Goal: Find specific page/section: Find specific page/section

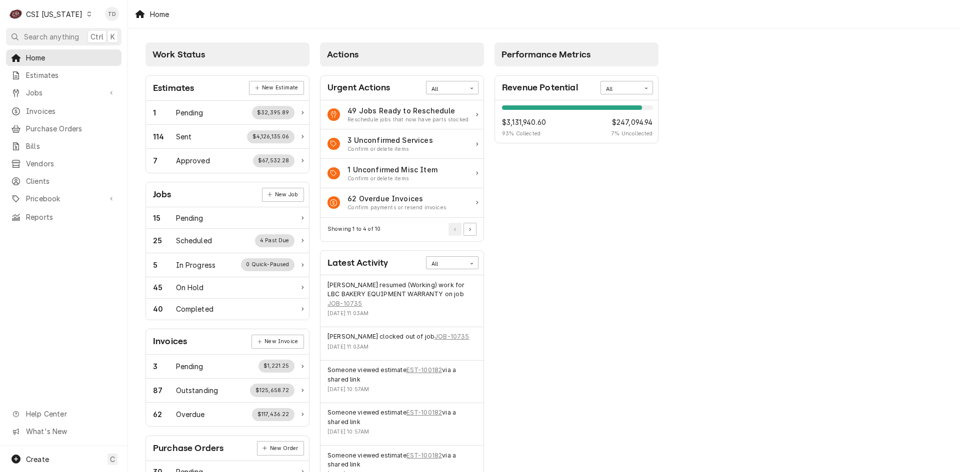
click at [80, 20] on div "C CSI [US_STATE]" at bounding box center [50, 14] width 89 height 20
click at [73, 14] on html "C CSI Kentucky TD Search anything Ctrl K Home Estimates Jobs Jobs Job Series In…" at bounding box center [480, 236] width 960 height 472
click at [73, 13] on div "C CSI Kentucky" at bounding box center [50, 14] width 89 height 20
click at [102, 52] on div "CSI St. [PERSON_NAME]" at bounding box center [156, 54] width 132 height 10
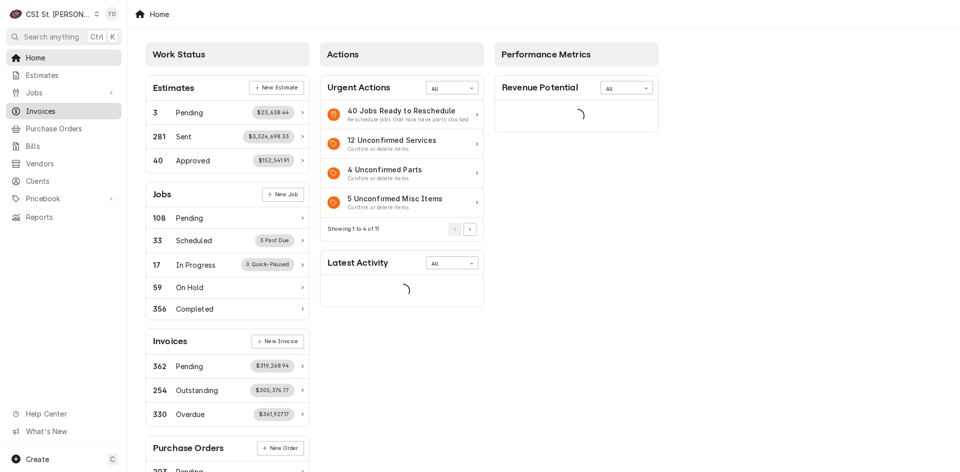
click at [81, 108] on span "Invoices" at bounding box center [71, 111] width 90 height 10
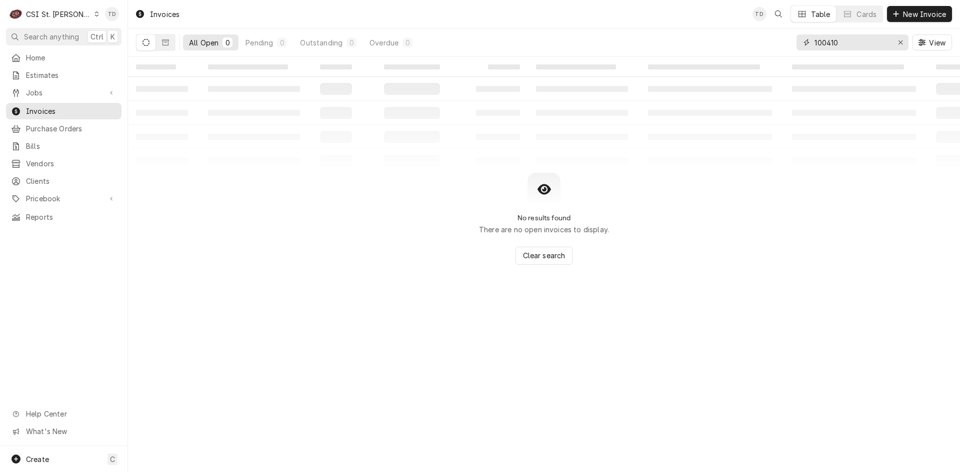
click at [858, 43] on input "100410" at bounding box center [851, 42] width 75 height 16
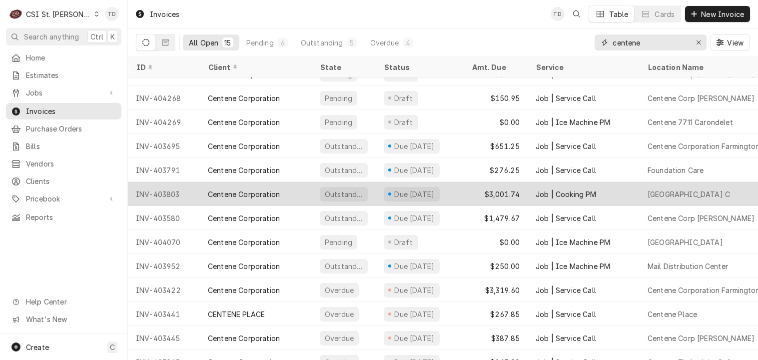
scroll to position [66, 0]
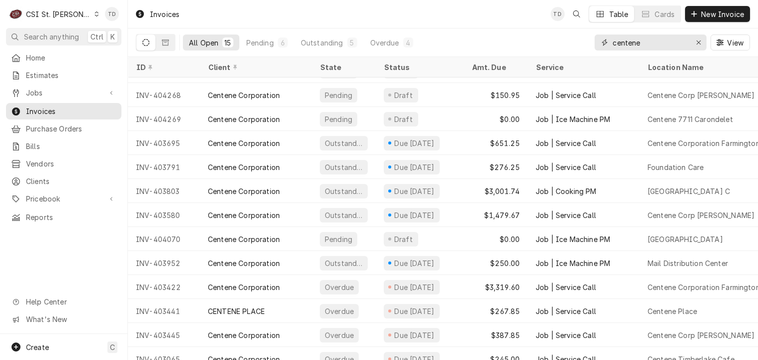
type input "centene"
